Goal: Task Accomplishment & Management: Manage account settings

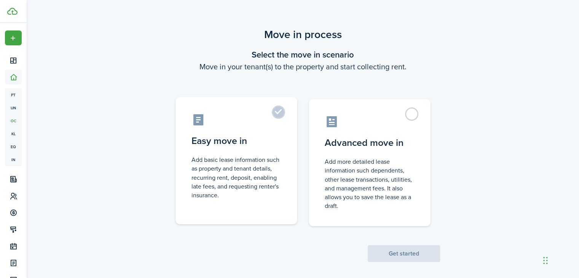
click at [279, 116] on label "Easy move in Add basic lease information such as property and tenant details, r…" at bounding box center [236, 160] width 122 height 127
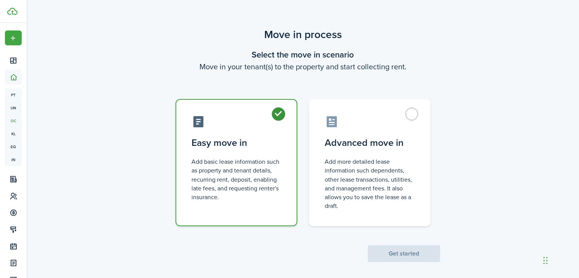
radio input "true"
click at [396, 253] on button "Get started" at bounding box center [404, 253] width 72 height 17
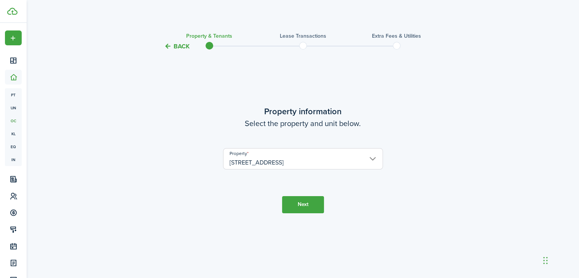
click at [312, 208] on button "Next" at bounding box center [303, 204] width 42 height 17
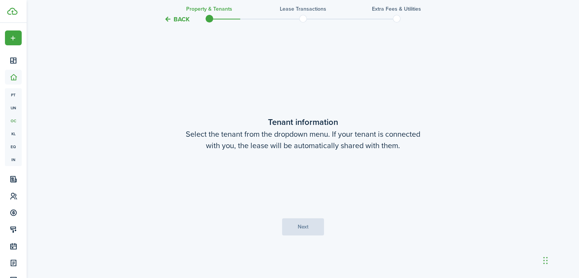
scroll to position [227, 0]
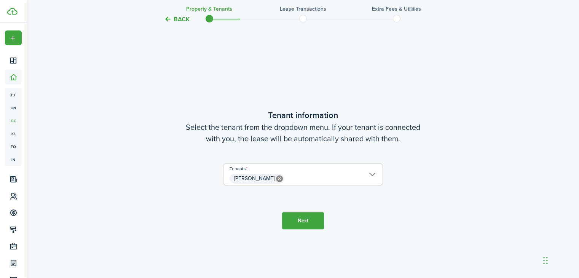
click at [306, 221] on button "Next" at bounding box center [303, 220] width 42 height 17
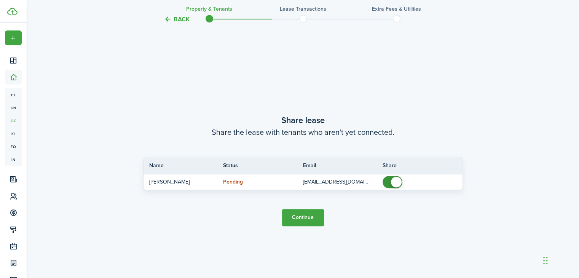
scroll to position [504, 0]
click at [307, 222] on button "Continue" at bounding box center [303, 217] width 42 height 17
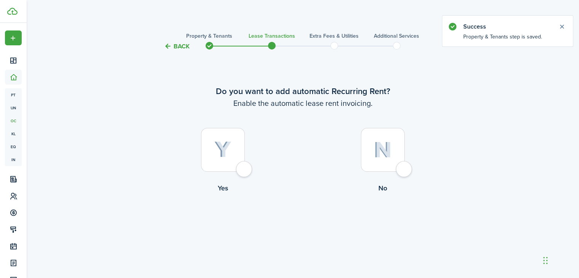
click at [245, 171] on div at bounding box center [223, 150] width 44 height 44
radio input "true"
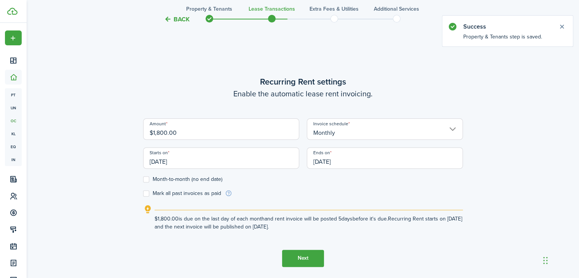
scroll to position [227, 0]
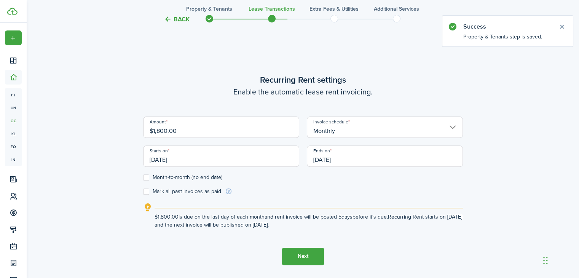
click at [167, 129] on input "$1,800.00" at bounding box center [221, 126] width 156 height 21
click at [343, 157] on input "[DATE]" at bounding box center [385, 155] width 156 height 21
type input "$1,950.00"
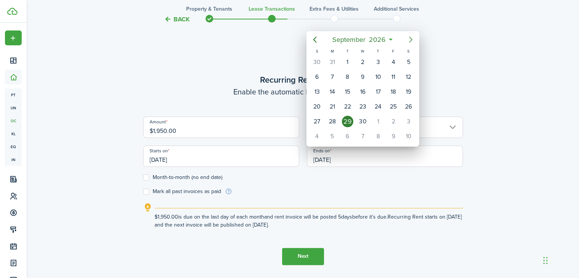
click at [409, 40] on icon "Next page" at bounding box center [410, 39] width 9 height 9
click at [381, 60] on div "1" at bounding box center [377, 61] width 11 height 11
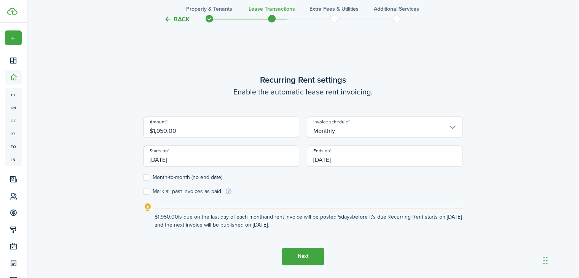
type input "[DATE]"
click at [304, 258] on button "Next" at bounding box center [303, 256] width 42 height 17
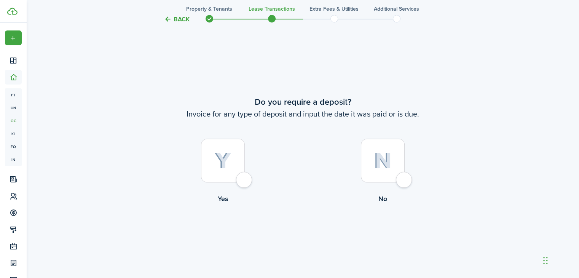
scroll to position [504, 0]
click at [245, 181] on div at bounding box center [223, 160] width 44 height 44
radio input "true"
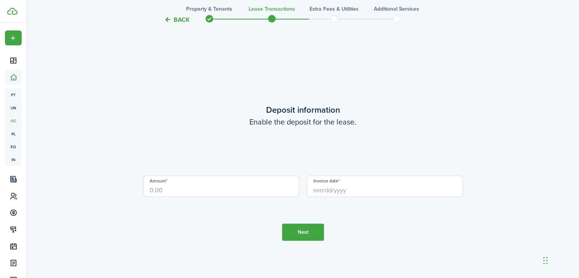
scroll to position [782, 0]
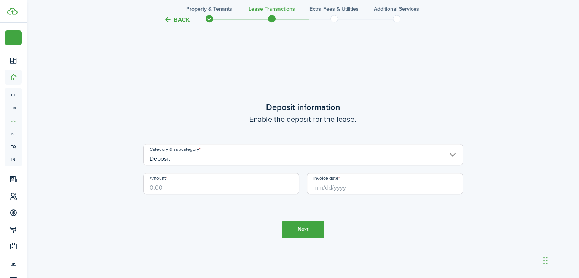
click at [239, 183] on input "Amount" at bounding box center [221, 183] width 156 height 21
click at [321, 190] on input "Invoice date" at bounding box center [385, 183] width 156 height 21
type input "$3,900.00"
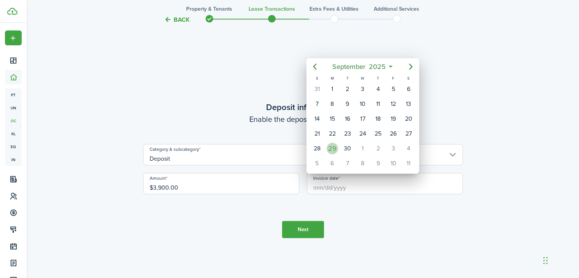
click at [333, 146] on div "29" at bounding box center [331, 148] width 11 height 11
type input "[DATE]"
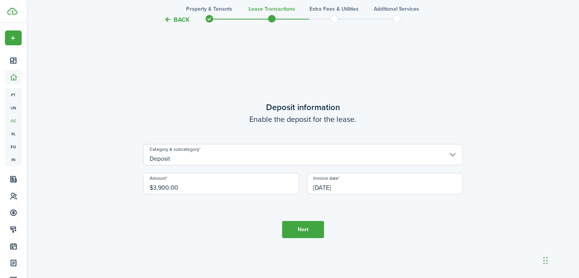
click at [314, 227] on button "Next" at bounding box center [303, 229] width 42 height 17
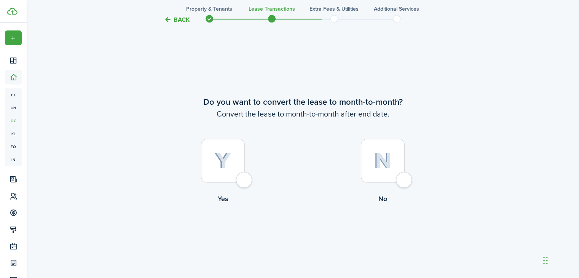
scroll to position [1059, 0]
click at [404, 176] on div at bounding box center [383, 160] width 44 height 44
radio input "true"
click at [318, 232] on button "Continue" at bounding box center [303, 235] width 42 height 17
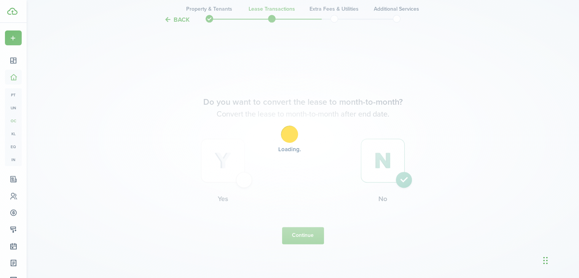
scroll to position [0, 0]
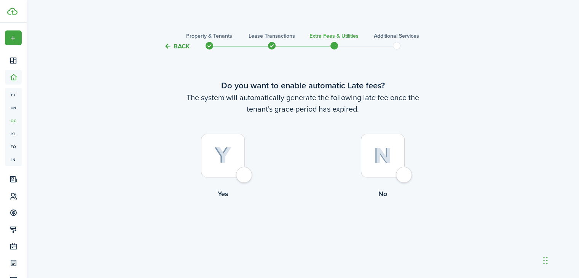
click at [245, 177] on div at bounding box center [223, 156] width 44 height 44
radio input "true"
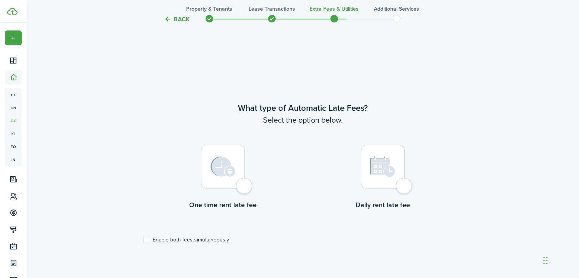
scroll to position [227, 0]
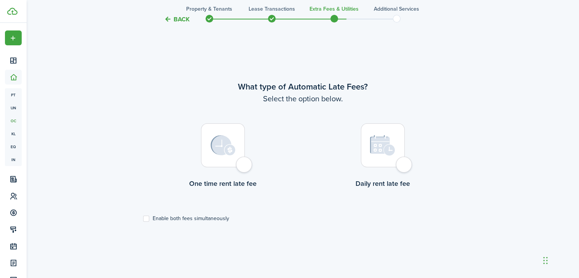
click at [401, 165] on div at bounding box center [383, 145] width 44 height 44
radio input "true"
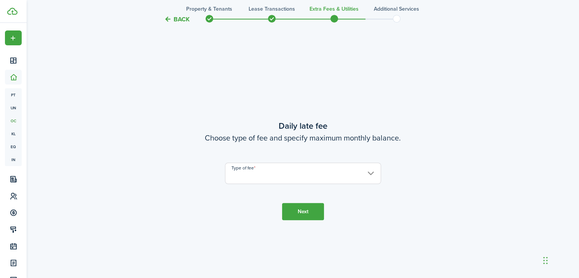
scroll to position [504, 0]
click at [323, 171] on input "Type of fee" at bounding box center [303, 172] width 156 height 21
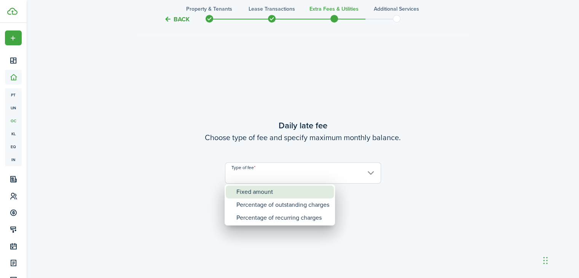
click at [312, 188] on div "Fixed amount" at bounding box center [282, 191] width 93 height 13
type input "Fixed amount"
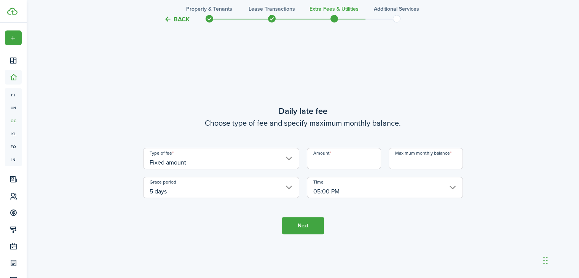
click at [341, 159] on input "Amount" at bounding box center [344, 158] width 74 height 21
type input "$20.00"
click at [401, 162] on input "Maximum monthly balance" at bounding box center [425, 158] width 74 height 21
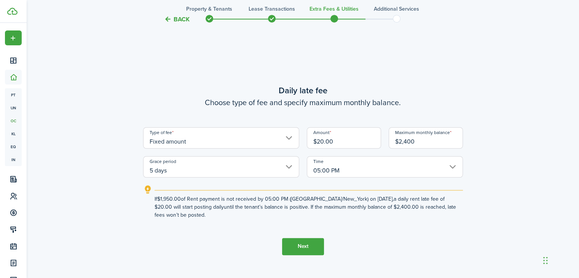
type input "$2,400.00"
click at [316, 240] on button "Next" at bounding box center [303, 246] width 42 height 17
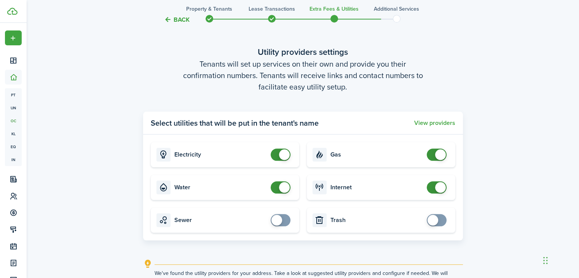
scroll to position [861, 0]
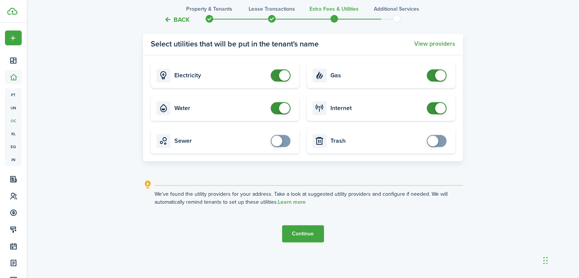
click at [314, 238] on button "Continue" at bounding box center [303, 233] width 42 height 17
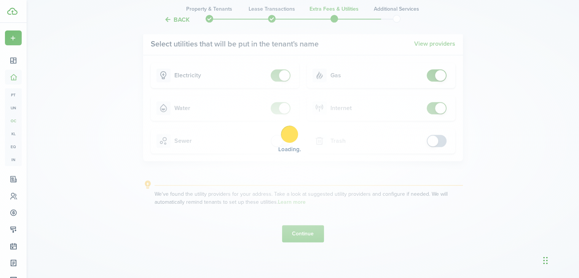
scroll to position [0, 0]
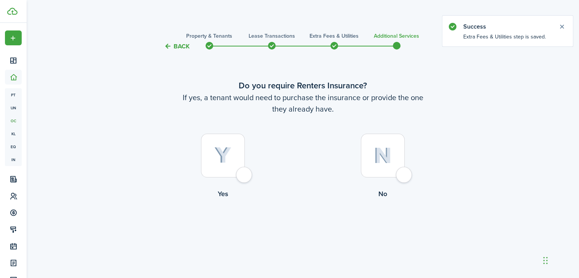
click at [245, 173] on div at bounding box center [223, 156] width 44 height 44
radio input "true"
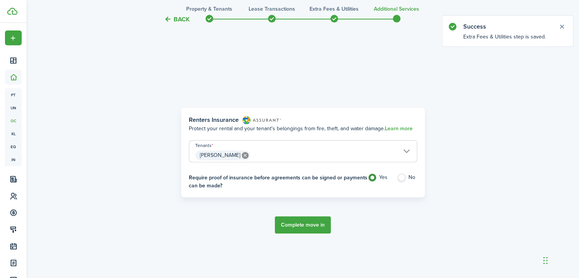
scroll to position [227, 0]
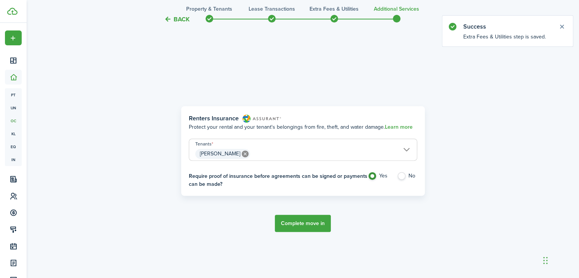
click at [301, 221] on button "Complete move in" at bounding box center [303, 223] width 56 height 17
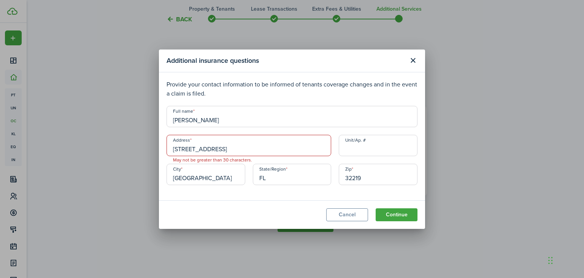
click at [302, 150] on input "[STREET_ADDRESS]" at bounding box center [249, 145] width 165 height 21
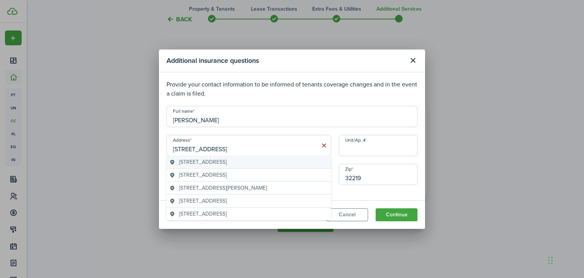
click at [293, 160] on geo-item "[STREET_ADDRESS]" at bounding box center [249, 162] width 159 height 8
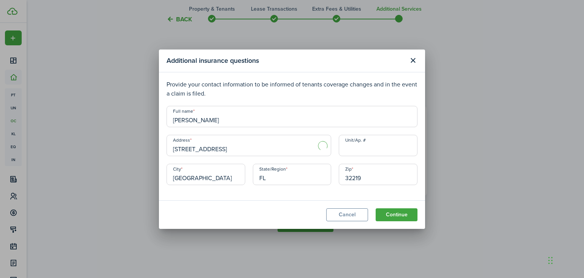
type input "[STREET_ADDRESS]"
click at [389, 217] on button "Continue" at bounding box center [397, 214] width 42 height 13
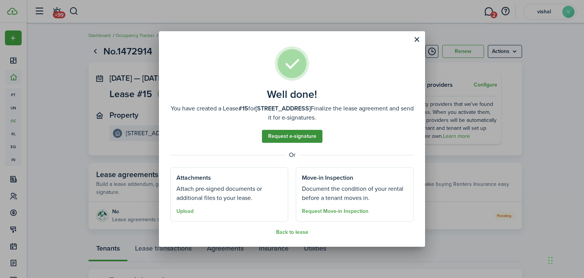
click at [299, 139] on link "Request e-signature" at bounding box center [292, 136] width 60 height 13
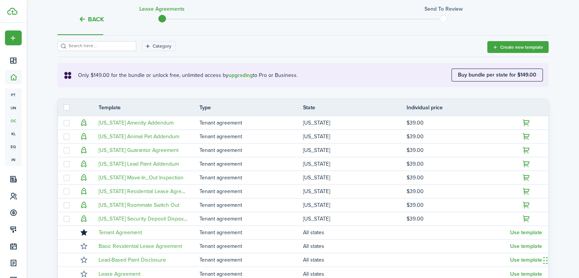
scroll to position [107, 0]
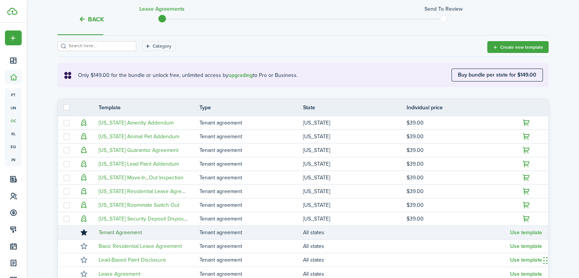
click at [135, 233] on link "Tenant Agreement" at bounding box center [120, 232] width 43 height 8
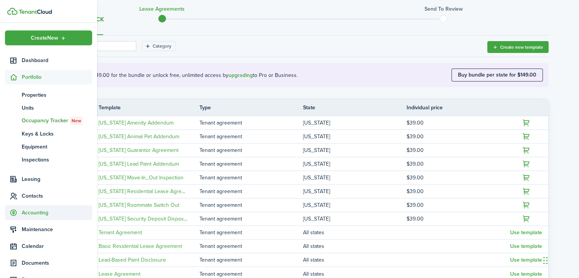
click at [42, 212] on span "Accounting" at bounding box center [57, 213] width 70 height 8
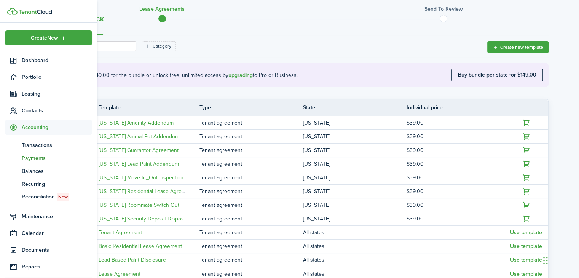
click at [41, 156] on span "Payments" at bounding box center [57, 158] width 70 height 8
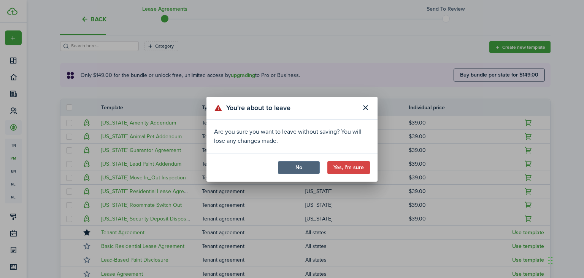
click at [310, 169] on button "No" at bounding box center [299, 167] width 42 height 13
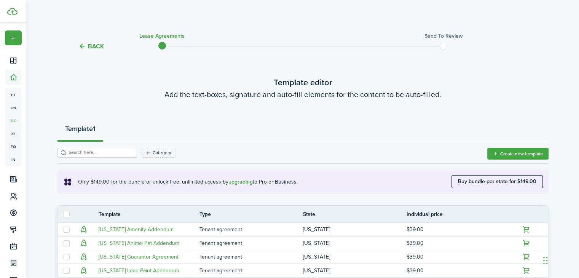
click at [94, 48] on button "Back" at bounding box center [90, 46] width 25 height 8
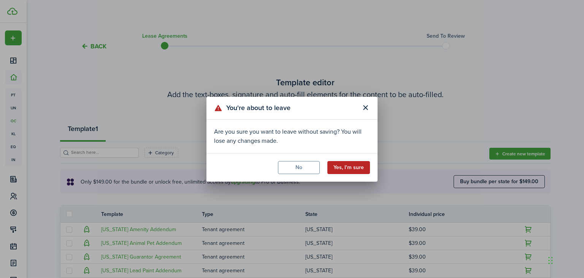
click at [339, 170] on button "Yes, I'm sure" at bounding box center [349, 167] width 43 height 13
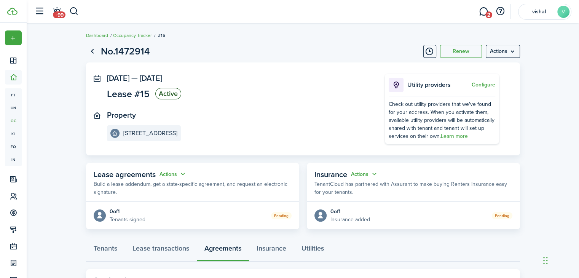
scroll to position [35, 0]
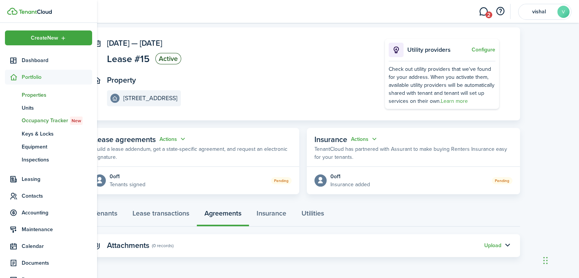
click at [41, 96] on span "Properties" at bounding box center [57, 95] width 70 height 8
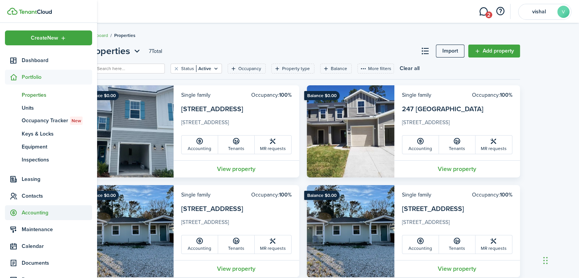
click at [41, 219] on span "Accounting" at bounding box center [48, 212] width 87 height 15
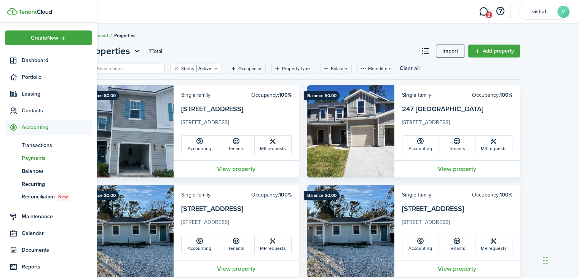
click at [43, 160] on span "Payments" at bounding box center [57, 158] width 70 height 8
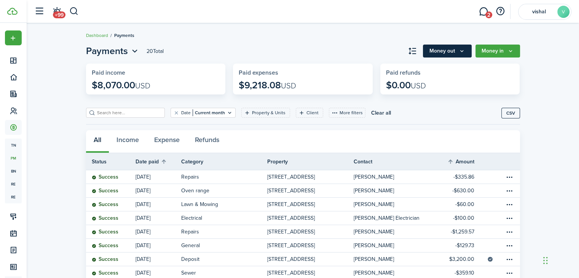
click at [459, 52] on icon "Money out" at bounding box center [461, 51] width 6 height 6
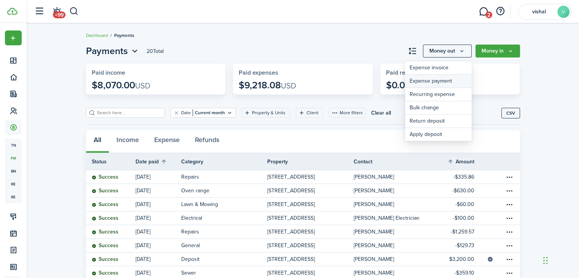
click at [444, 78] on link "Expense payment" at bounding box center [438, 81] width 67 height 13
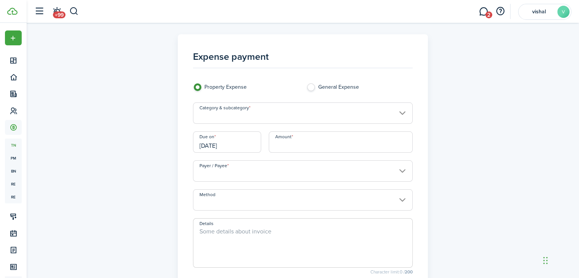
click at [313, 118] on input "Category & subcategory" at bounding box center [303, 112] width 220 height 21
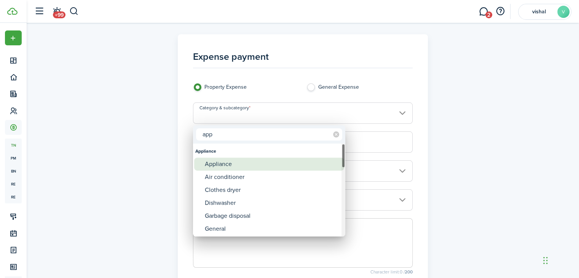
type input "app"
click at [253, 165] on div "Appliance" at bounding box center [272, 164] width 135 height 13
type input "Appliance"
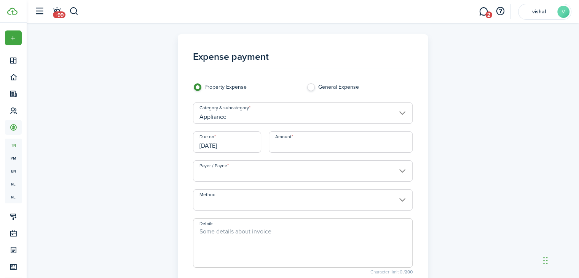
click at [295, 146] on input "Amount" at bounding box center [341, 141] width 144 height 21
click at [280, 166] on input "Payer / Payee" at bounding box center [303, 170] width 220 height 21
type input "$630.00"
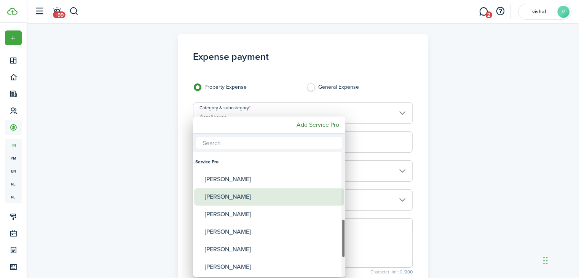
click at [268, 200] on div "[PERSON_NAME]" at bounding box center [272, 197] width 135 height 18
type input "[PERSON_NAME]"
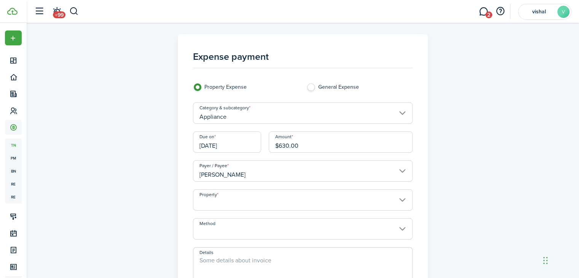
click at [301, 198] on input "Property" at bounding box center [303, 199] width 220 height 21
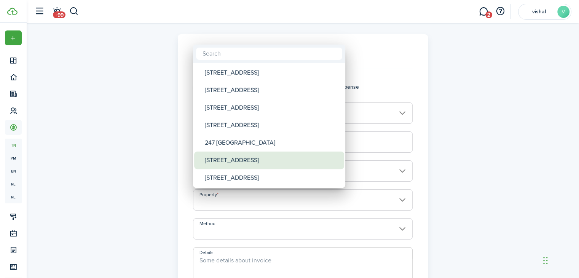
click at [285, 164] on div "[STREET_ADDRESS]" at bounding box center [272, 160] width 135 height 18
type input "[STREET_ADDRESS]"
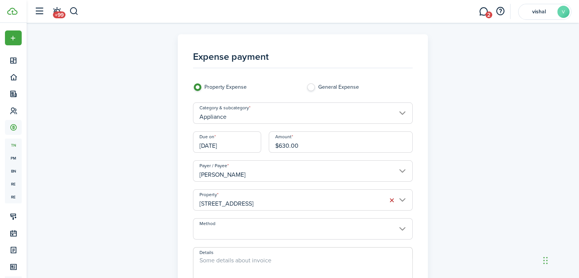
click at [324, 226] on input "Method" at bounding box center [303, 228] width 220 height 21
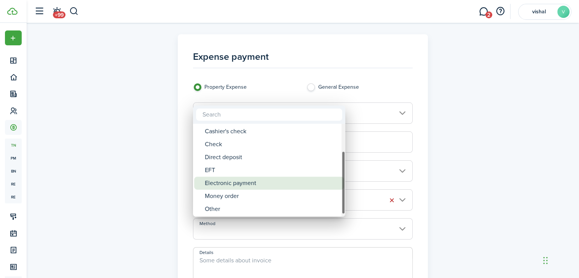
click at [277, 187] on div "Electronic payment" at bounding box center [272, 183] width 135 height 13
type input "Electronic payment"
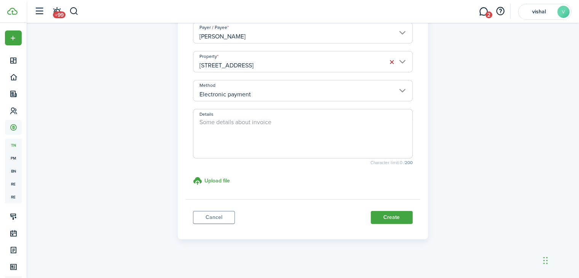
scroll to position [138, 0]
click at [262, 136] on textarea "Details" at bounding box center [302, 135] width 219 height 37
click at [309, 121] on textarea "Paid to [PERSON_NAME] 630 for new oven" at bounding box center [302, 135] width 219 height 37
type textarea "Paid to [PERSON_NAME] 630 for new oven from [GEOGRAPHIC_DATA]"
click at [227, 179] on h3 "Upload file" at bounding box center [216, 180] width 25 height 8
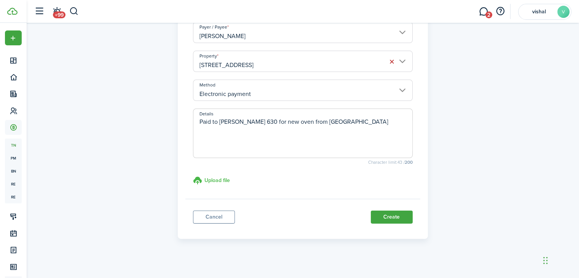
click at [193, 176] on input "Upload file store documents and templates Choose file" at bounding box center [193, 176] width 0 height 0
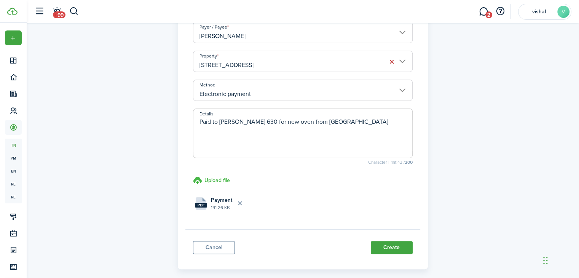
click at [224, 180] on h3 "Upload file" at bounding box center [216, 180] width 25 height 8
click at [193, 176] on input "Upload file store documents and templates Choose file" at bounding box center [193, 176] width 0 height 0
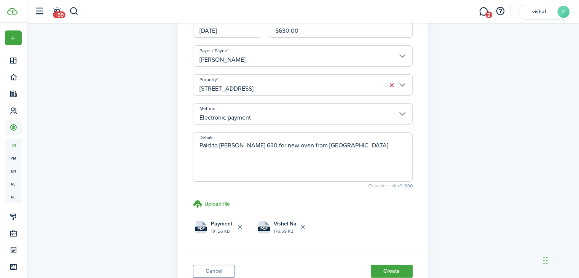
scroll to position [115, 0]
click at [406, 267] on button "Create" at bounding box center [392, 270] width 42 height 13
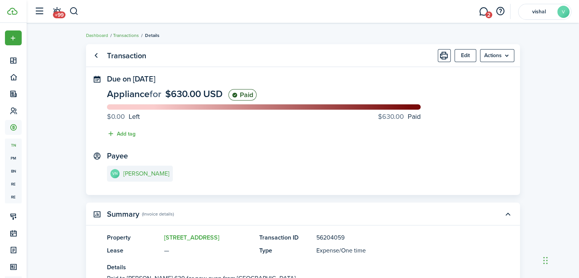
click at [126, 37] on link "Transactions" at bounding box center [126, 35] width 26 height 7
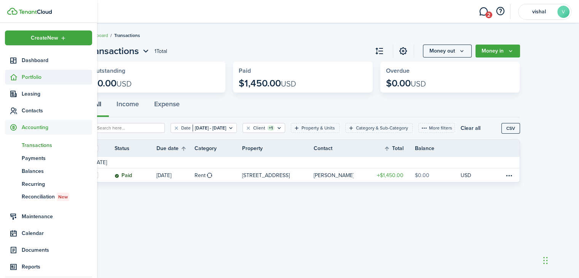
click at [38, 75] on span "Portfolio" at bounding box center [57, 77] width 70 height 8
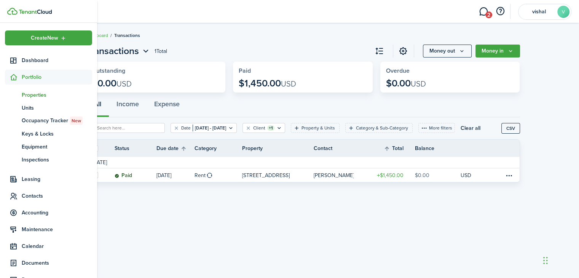
click at [42, 94] on span "Properties" at bounding box center [57, 95] width 70 height 8
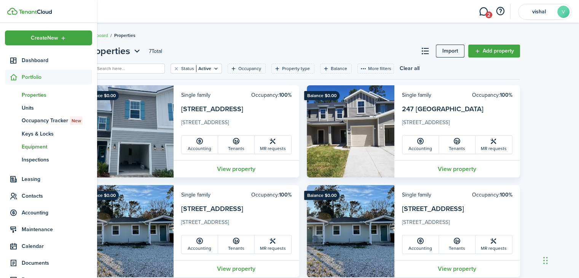
click at [39, 148] on span "Equipment" at bounding box center [57, 147] width 70 height 8
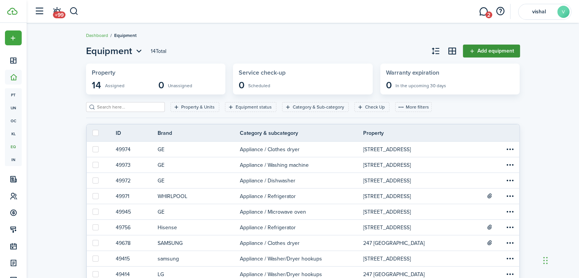
click at [493, 56] on link "Add equipment" at bounding box center [491, 51] width 57 height 13
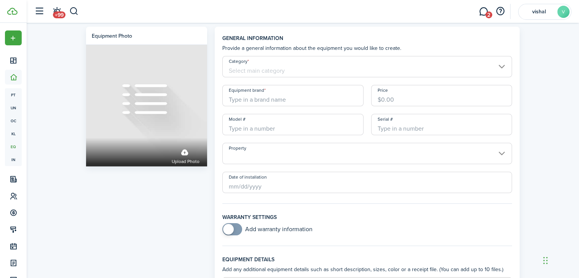
click at [336, 75] on input "Category" at bounding box center [367, 66] width 290 height 21
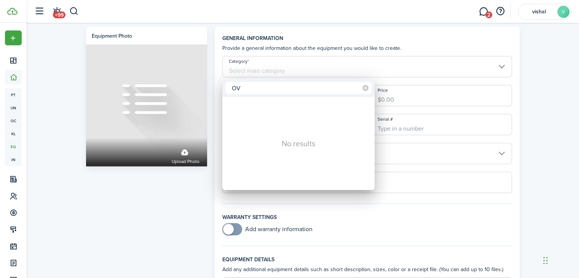
type input "O"
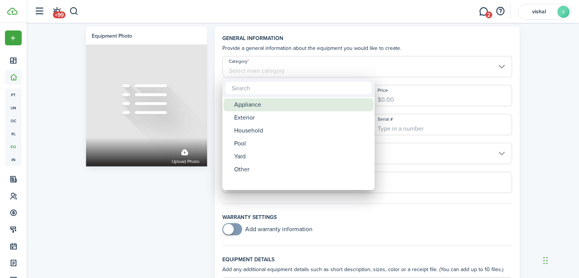
click at [292, 101] on div "Appliance" at bounding box center [301, 104] width 135 height 13
type input "Appliance"
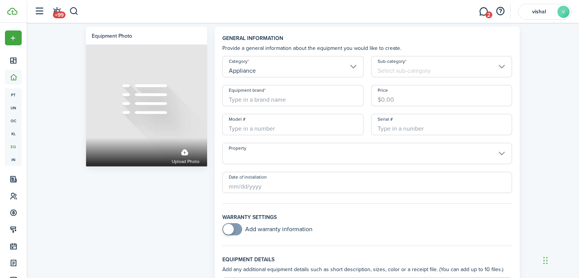
click at [416, 67] on input "Sub-category" at bounding box center [441, 66] width 141 height 21
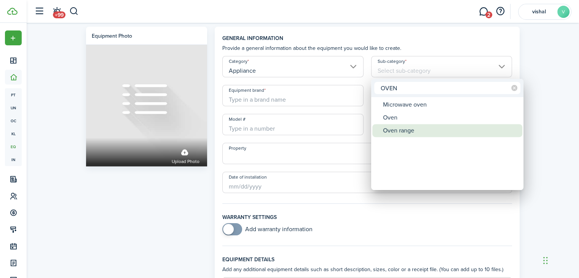
type input "OVEN"
click at [403, 132] on div "Oven range" at bounding box center [450, 130] width 135 height 13
type input "Oven range"
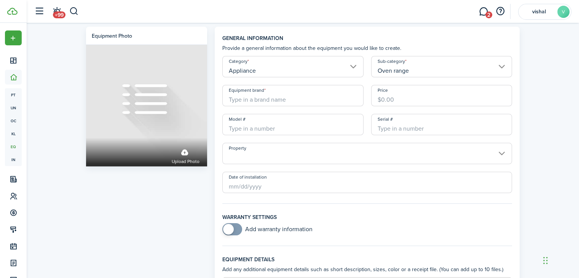
click at [313, 99] on input "Equipment brand" at bounding box center [292, 95] width 141 height 21
click at [296, 130] on input "Model #" at bounding box center [292, 124] width 141 height 21
paste input "VF51579971"
type input "VF51579971"
click at [390, 127] on input "Serial #" at bounding box center [441, 124] width 141 height 21
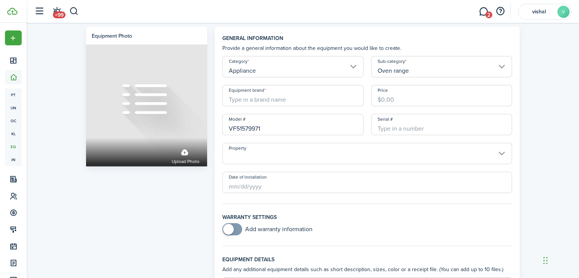
paste input "VF51579971"
type input "VF51579971"
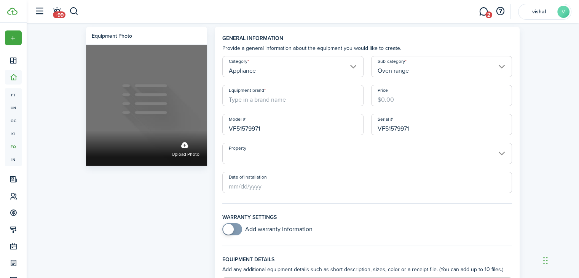
drag, startPoint x: 307, startPoint y: 133, endPoint x: 141, endPoint y: 146, distance: 166.4
click at [141, 146] on div "Equipment photo Upload photo General information Provide a general information …" at bounding box center [302, 231] width 441 height 408
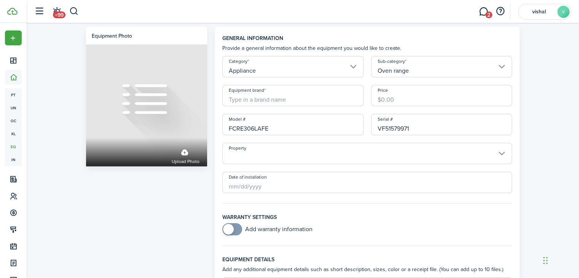
click at [261, 155] on input "Property" at bounding box center [367, 153] width 290 height 21
type input "FCRE306LAFE"
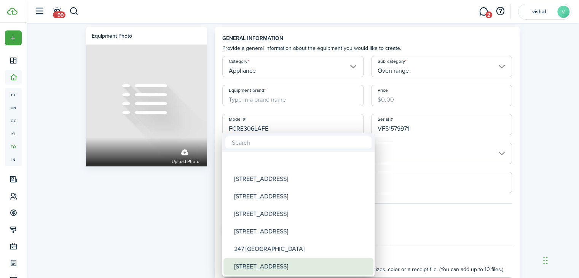
drag, startPoint x: 259, startPoint y: 175, endPoint x: 281, endPoint y: 266, distance: 92.7
click at [281, 266] on div "[STREET_ADDRESS][GEOGRAPHIC_DATA] [GEOGRAPHIC_DATA] [STREET_ADDRESS]" at bounding box center [298, 213] width 152 height 1523
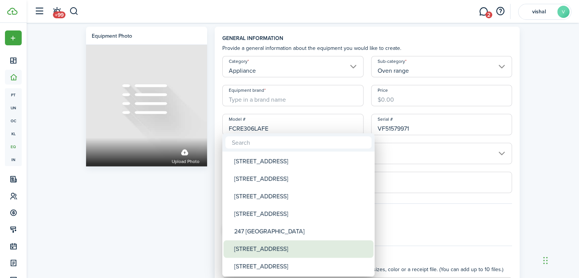
click at [287, 251] on div "[STREET_ADDRESS]" at bounding box center [301, 249] width 135 height 18
type input "[STREET_ADDRESS]"
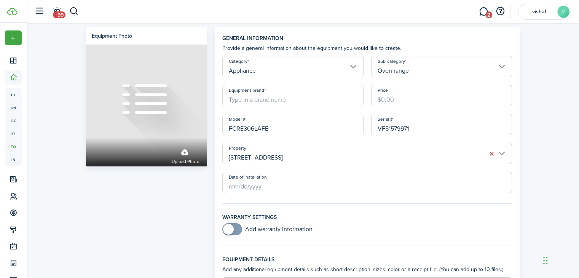
click at [335, 170] on property-select "Property [STREET_ADDRESS]" at bounding box center [367, 157] width 290 height 29
click at [325, 178] on input "Date of installation" at bounding box center [367, 182] width 290 height 21
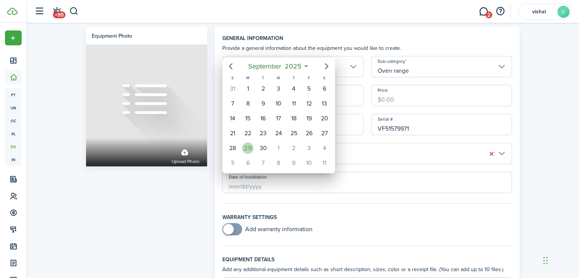
click at [250, 145] on div "29" at bounding box center [247, 147] width 11 height 11
type input "[DATE]"
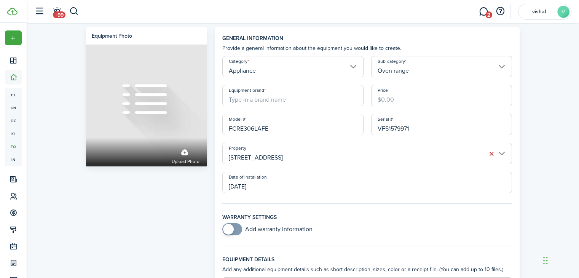
click at [263, 100] on input "Equipment brand" at bounding box center [292, 95] width 141 height 21
paste input "rigidaire"
click at [229, 102] on input "rigidaire" at bounding box center [292, 95] width 141 height 21
type input "Frigidaire"
click at [377, 100] on input "Price" at bounding box center [441, 95] width 141 height 21
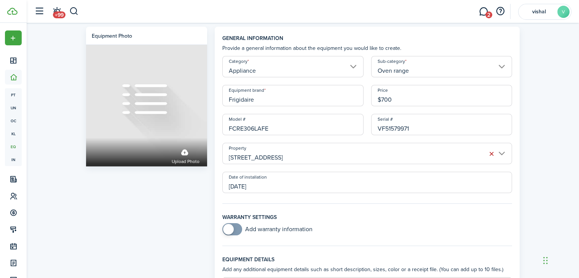
type input "$700.00"
click at [559, 177] on div "Equipment photo Upload photo General information Provide a general information …" at bounding box center [303, 231] width 552 height 416
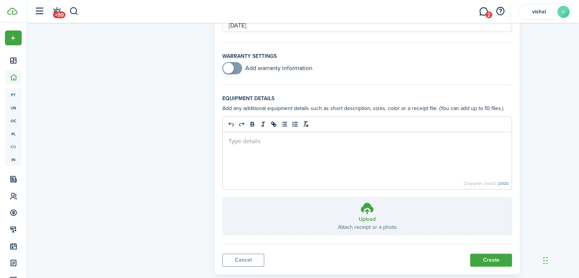
scroll to position [161, 0]
click at [372, 218] on h3 "Upload" at bounding box center [366, 219] width 17 height 8
click at [223, 197] on input "Upload Attach receipt or a photo Choose file" at bounding box center [223, 197] width 0 height 0
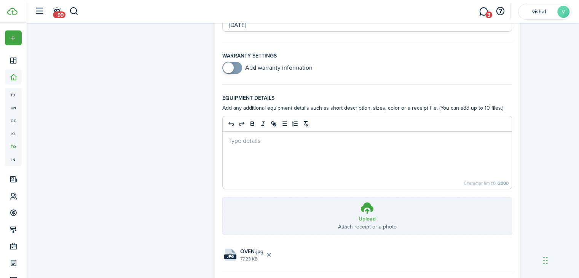
scroll to position [208, 0]
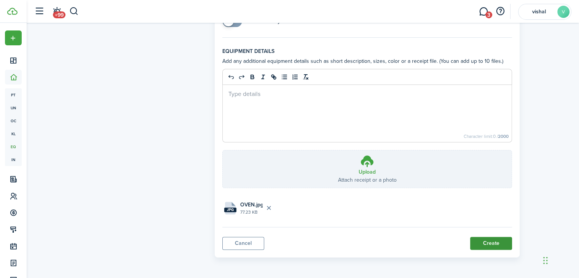
click at [489, 244] on button "Create" at bounding box center [491, 243] width 42 height 13
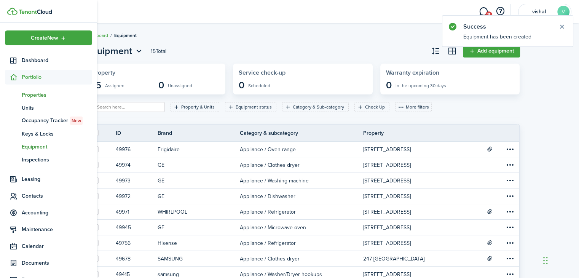
click at [45, 97] on span "Properties" at bounding box center [57, 95] width 70 height 8
